Goal: Transaction & Acquisition: Download file/media

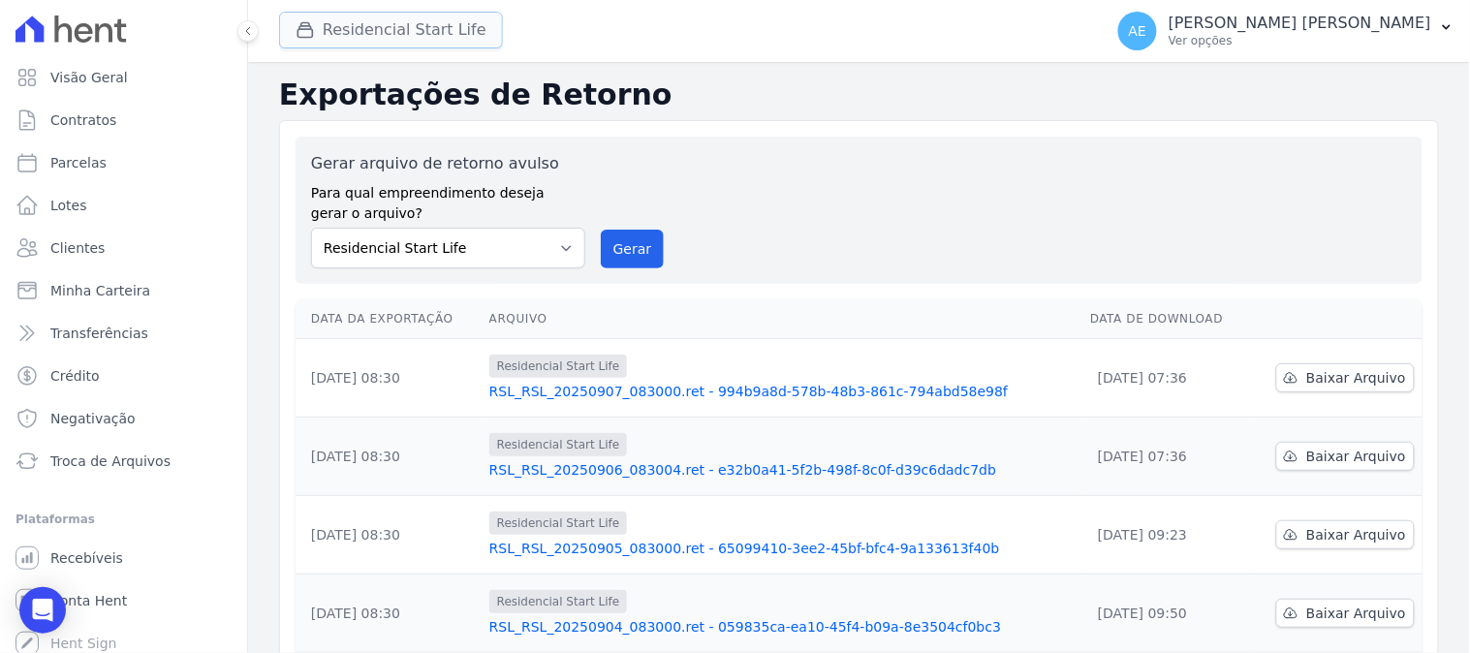
click at [418, 31] on button "Residencial Start Life" at bounding box center [391, 30] width 224 height 37
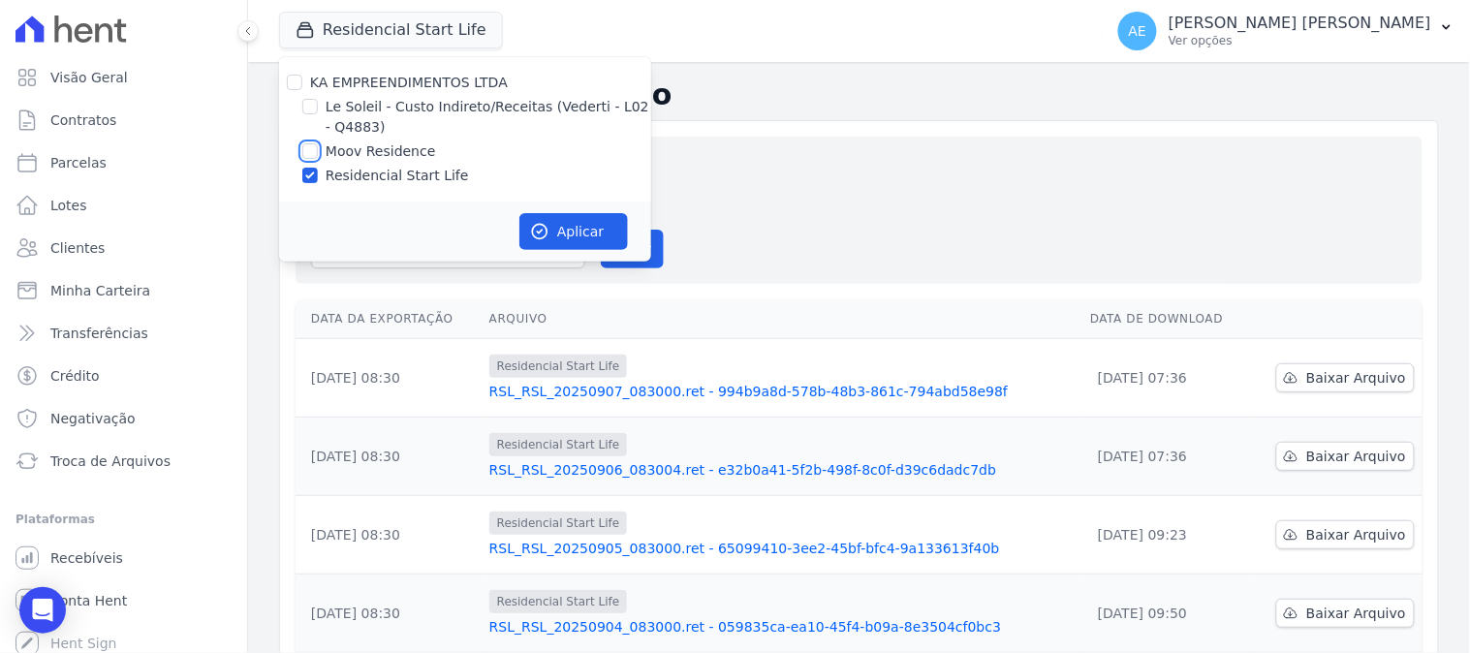
click at [315, 152] on input "Moov Residence" at bounding box center [309, 150] width 15 height 15
checkbox input "true"
click at [312, 170] on input "Residencial Start Life" at bounding box center [309, 175] width 15 height 15
checkbox input "false"
click at [570, 233] on button "Aplicar" at bounding box center [573, 231] width 108 height 37
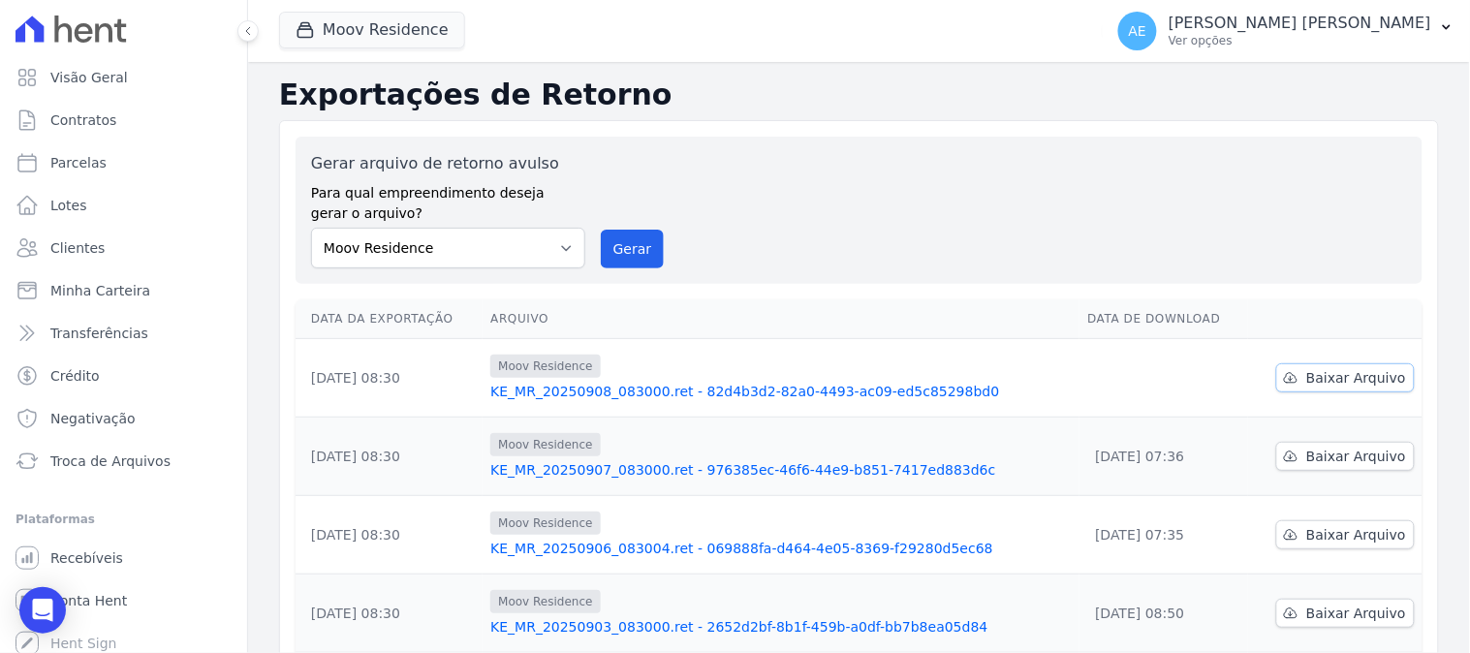
click at [1350, 376] on span "Baixar Arquivo" at bounding box center [1356, 377] width 100 height 19
click at [316, 30] on div "button" at bounding box center [308, 29] width 27 height 19
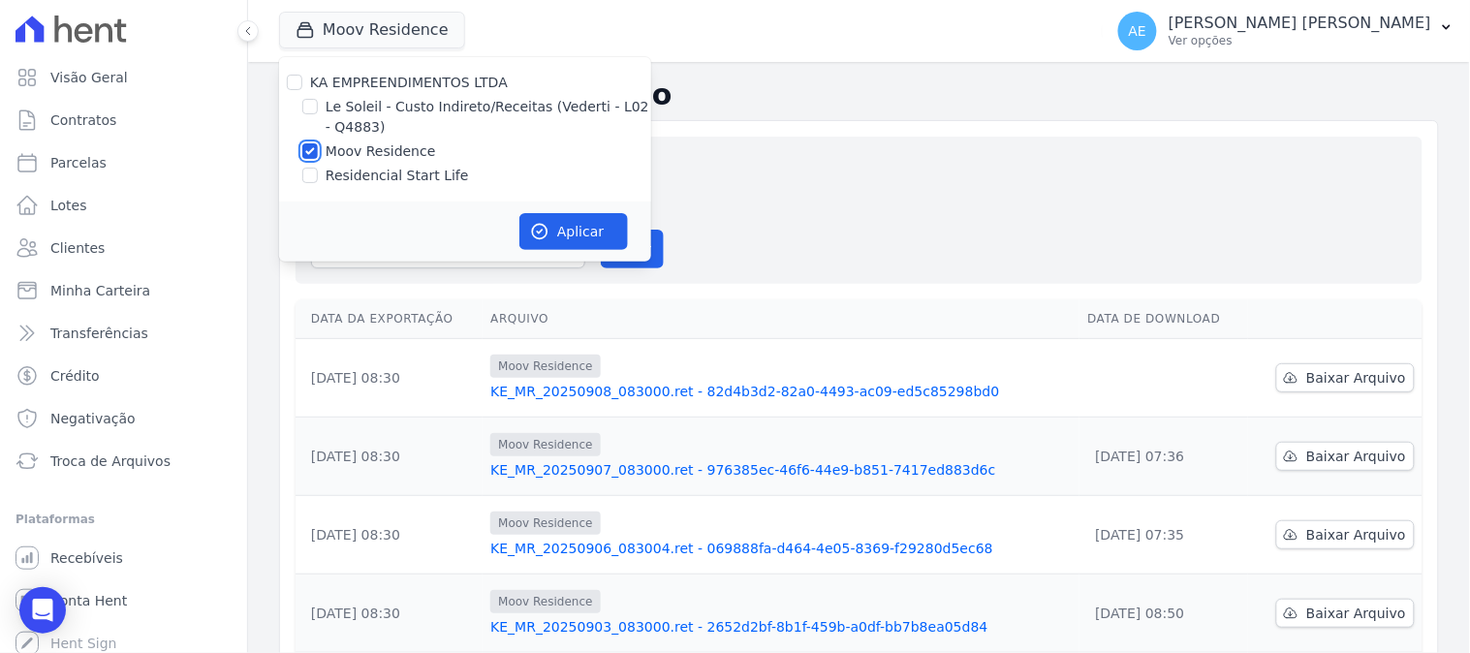
click at [308, 150] on input "Moov Residence" at bounding box center [309, 150] width 15 height 15
checkbox input "false"
click at [311, 102] on input "Le Soleil - Custo Indireto/Receitas (Vederti - L02 - Q4883)" at bounding box center [309, 106] width 15 height 15
checkbox input "true"
click at [568, 232] on button "Aplicar" at bounding box center [573, 231] width 108 height 37
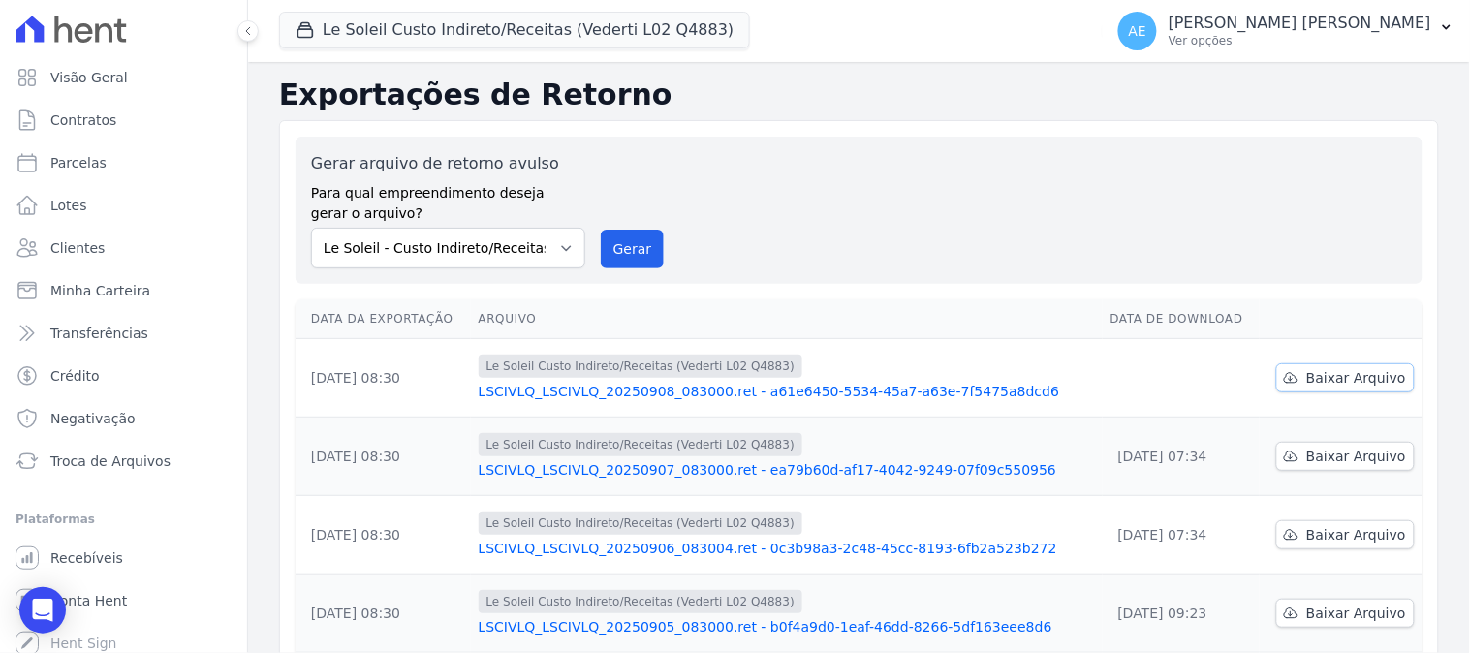
click at [1325, 379] on span "Baixar Arquivo" at bounding box center [1356, 377] width 100 height 19
click at [1321, 382] on span "Baixar Arquivo" at bounding box center [1356, 377] width 100 height 19
